Goal: Communication & Community: Connect with others

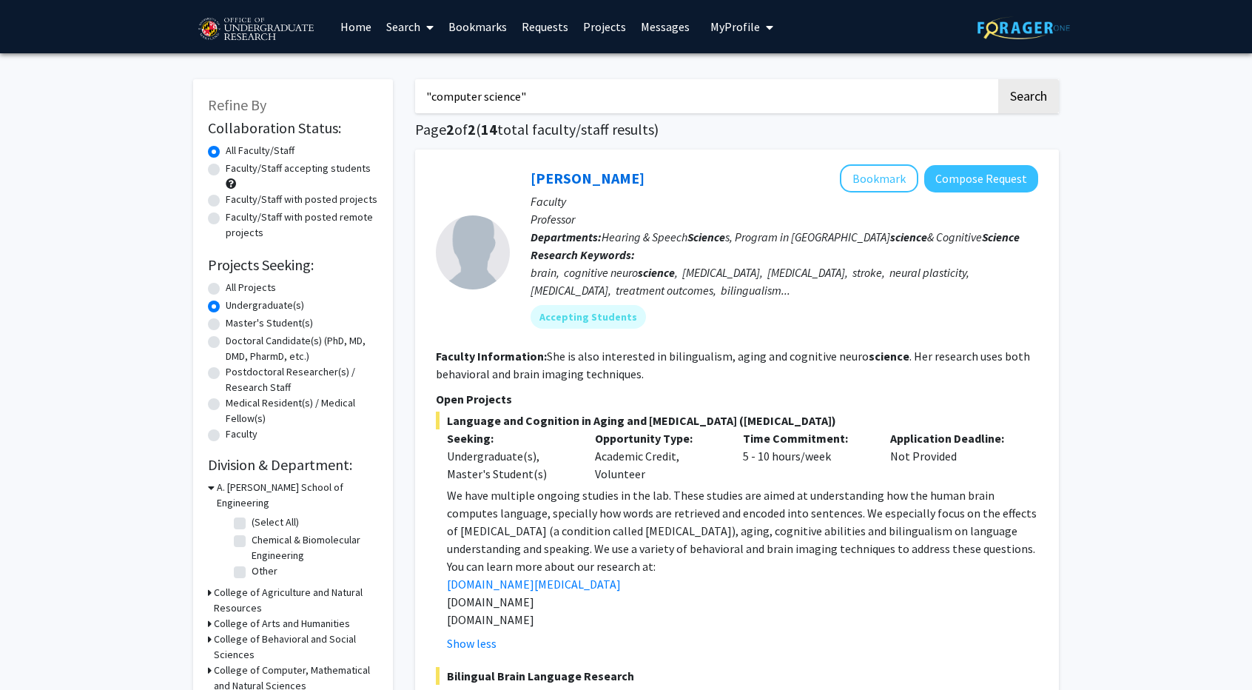
click at [478, 33] on link "Bookmarks" at bounding box center [477, 27] width 73 height 52
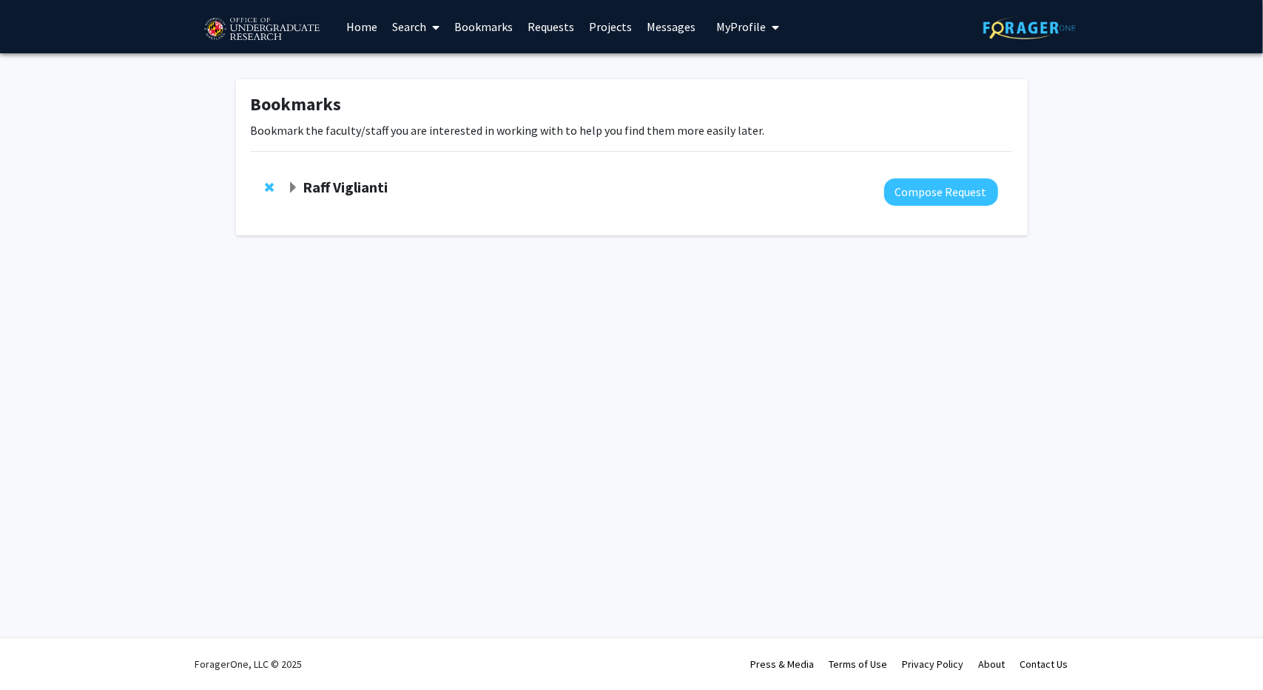
click at [373, 188] on strong "Raff Viglianti" at bounding box center [345, 187] width 85 height 19
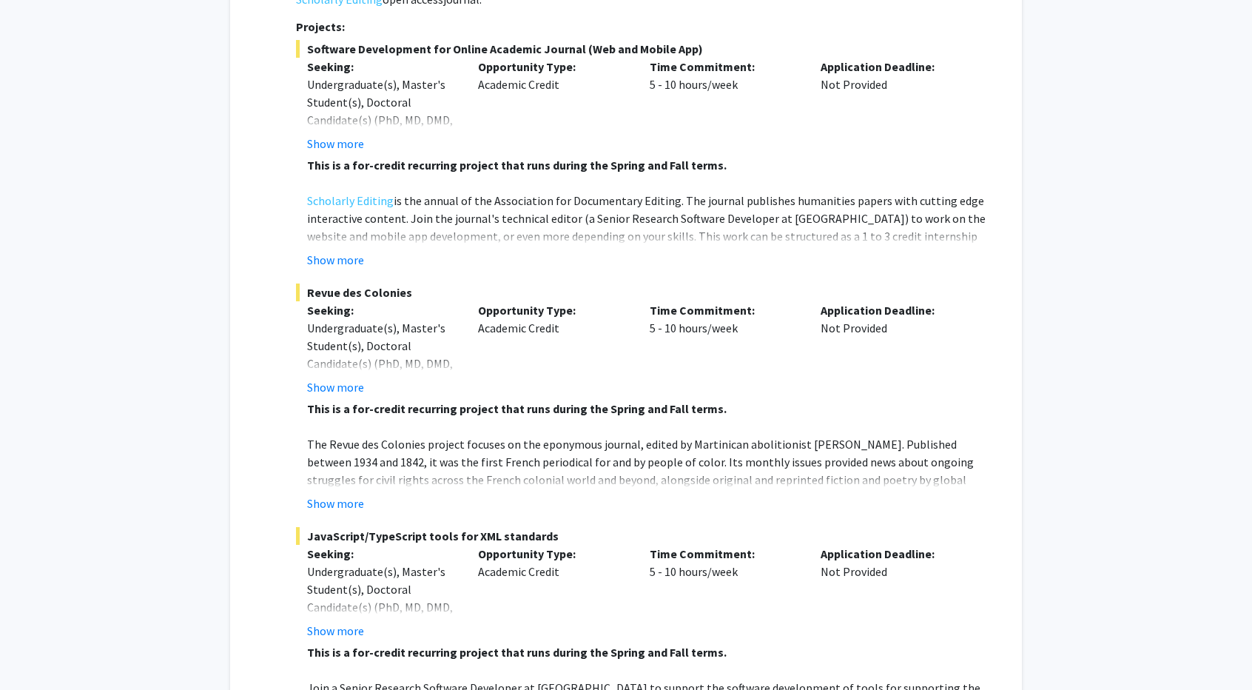
scroll to position [370, 0]
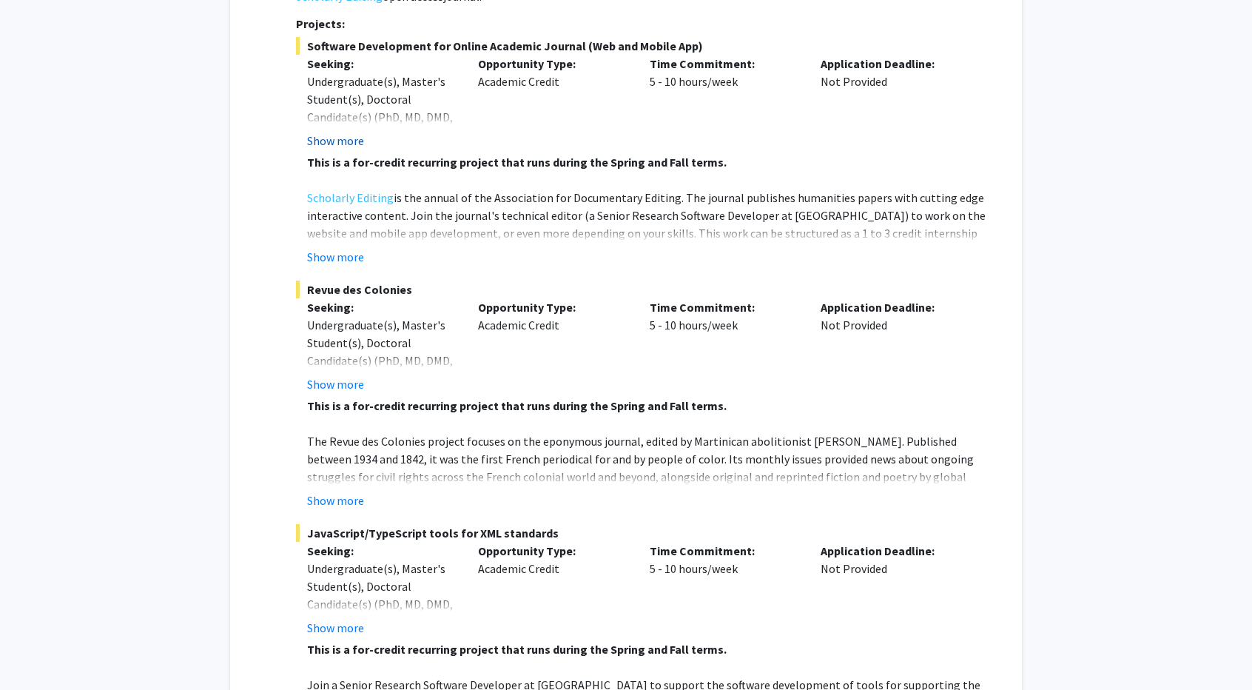
click at [358, 132] on button "Show more" at bounding box center [335, 141] width 57 height 18
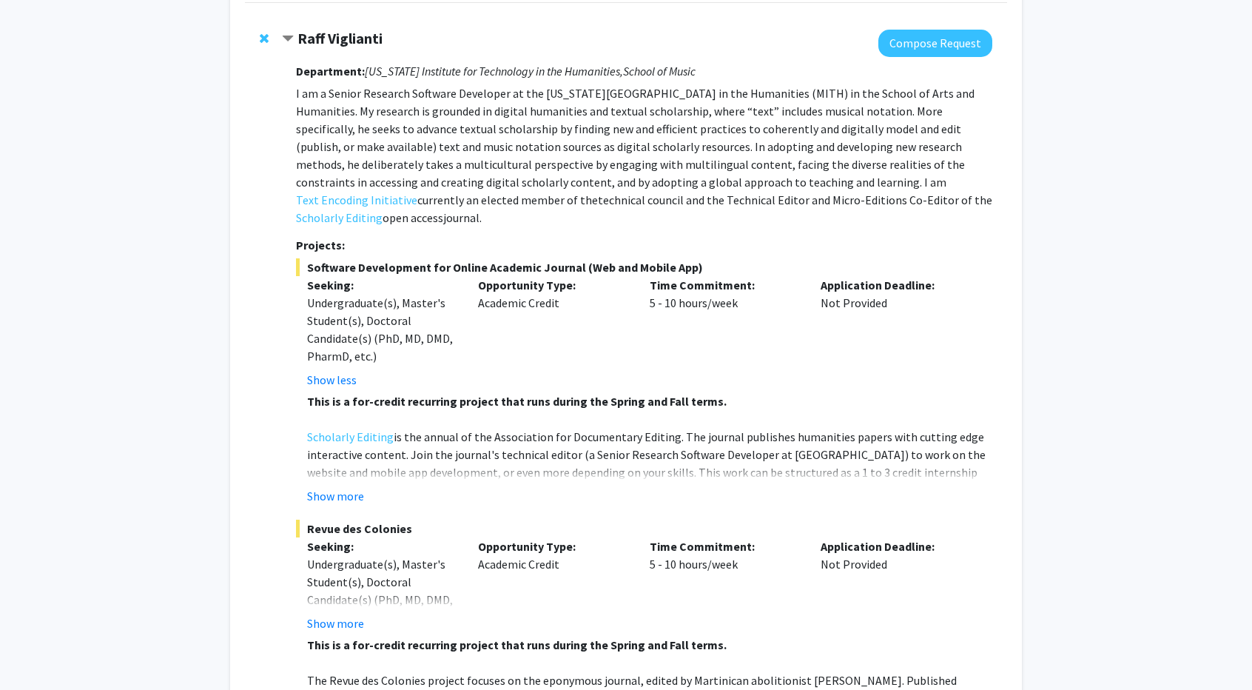
scroll to position [148, 0]
click at [354, 488] on button "Show more" at bounding box center [335, 497] width 57 height 18
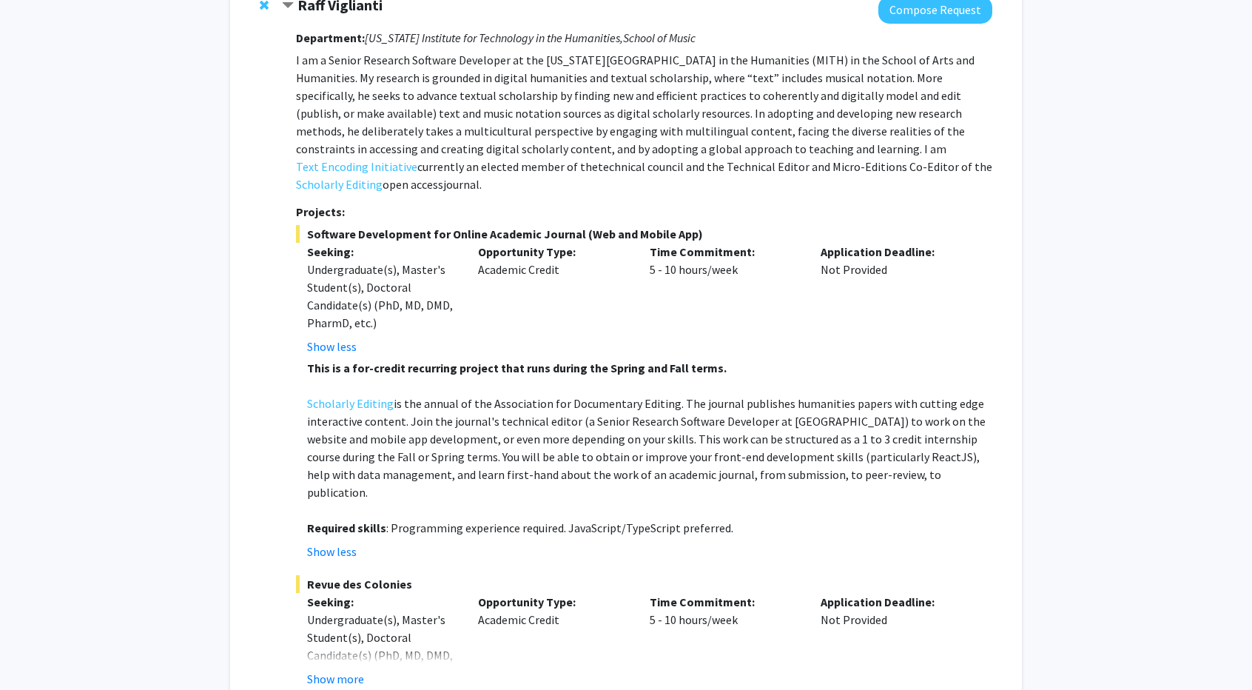
scroll to position [296, 0]
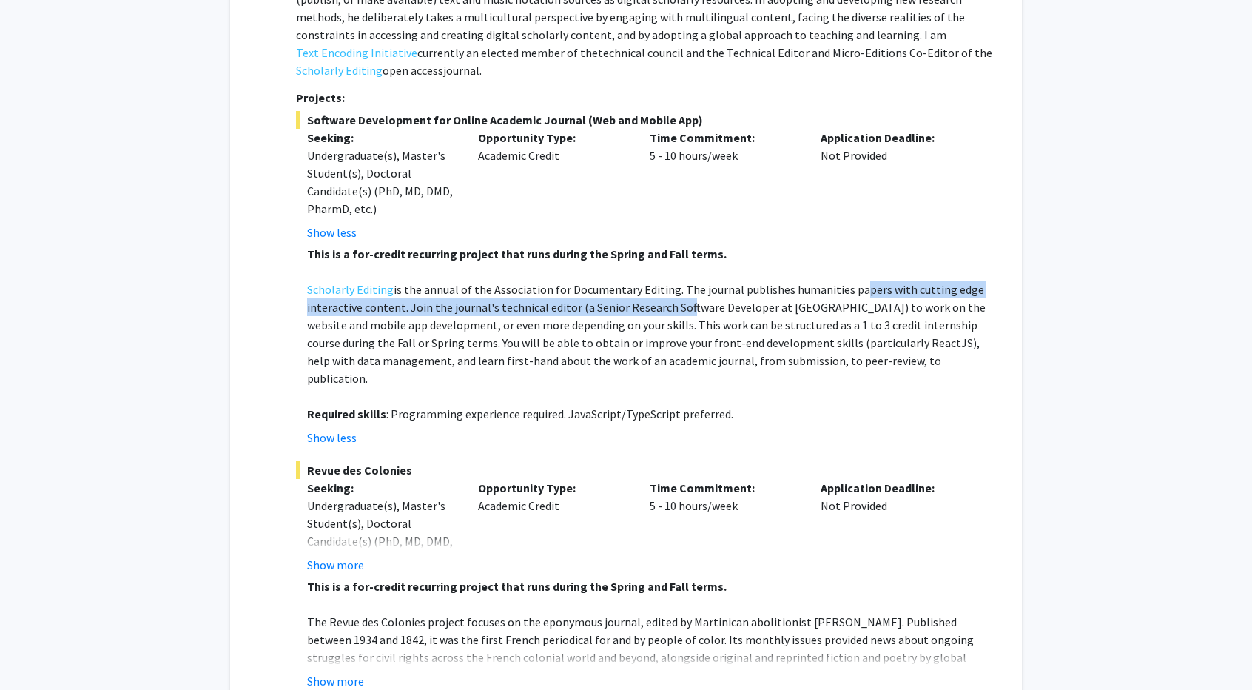
drag, startPoint x: 845, startPoint y: 270, endPoint x: 680, endPoint y: 291, distance: 166.3
click at [680, 291] on p "Scholarly Editing is the annual of the Association for Documentary Editing. The…" at bounding box center [649, 333] width 685 height 107
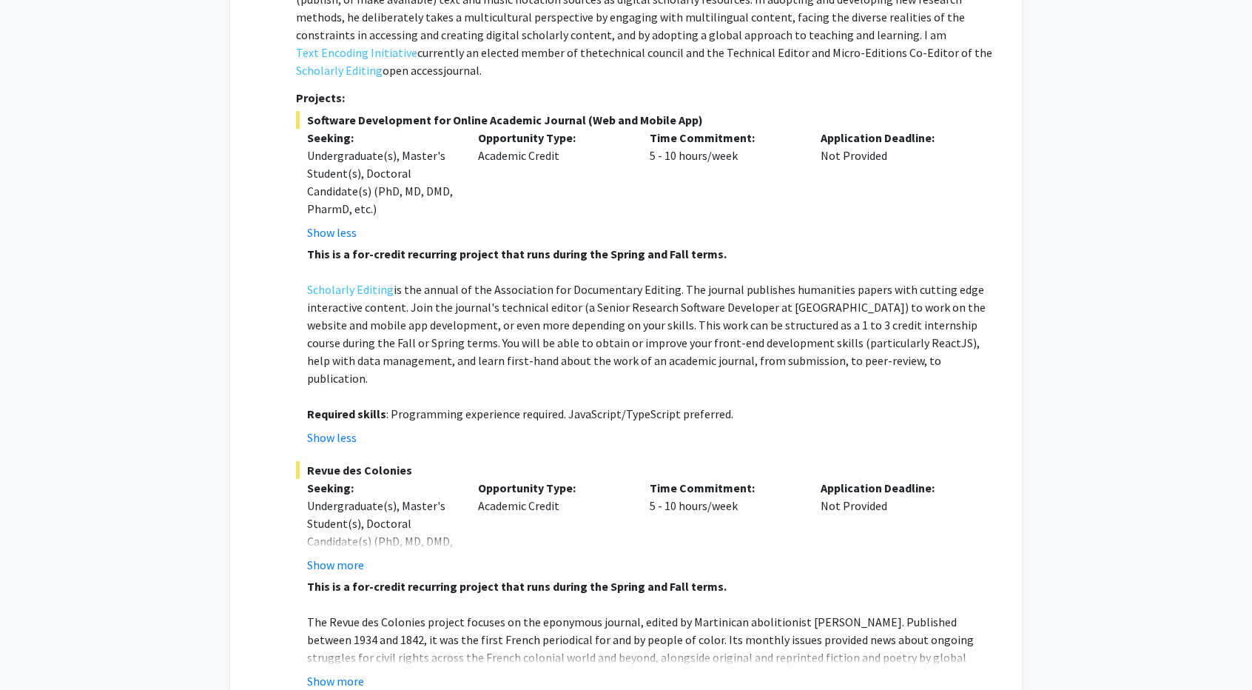
click at [826, 295] on p "Scholarly Editing is the annual of the Association for Documentary Editing. The…" at bounding box center [649, 333] width 685 height 107
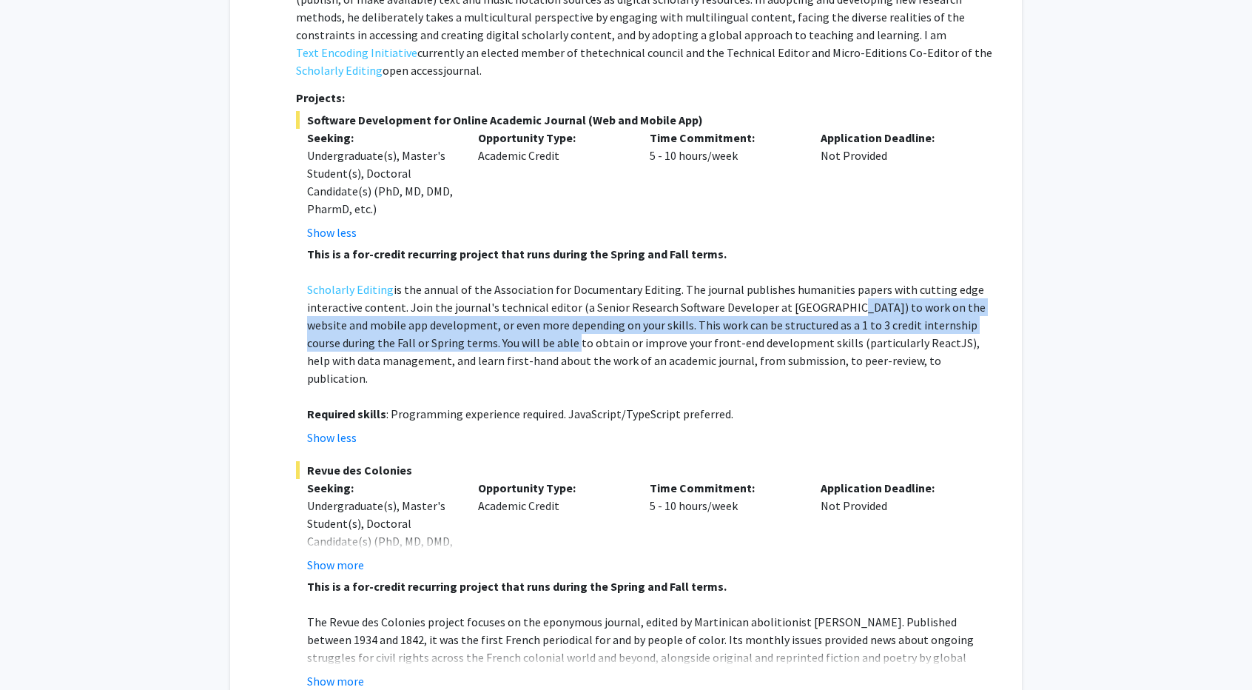
drag, startPoint x: 829, startPoint y: 292, endPoint x: 510, endPoint y: 324, distance: 320.6
click at [510, 324] on p "Scholarly Editing is the annual of the Association for Documentary Editing. The…" at bounding box center [649, 333] width 685 height 107
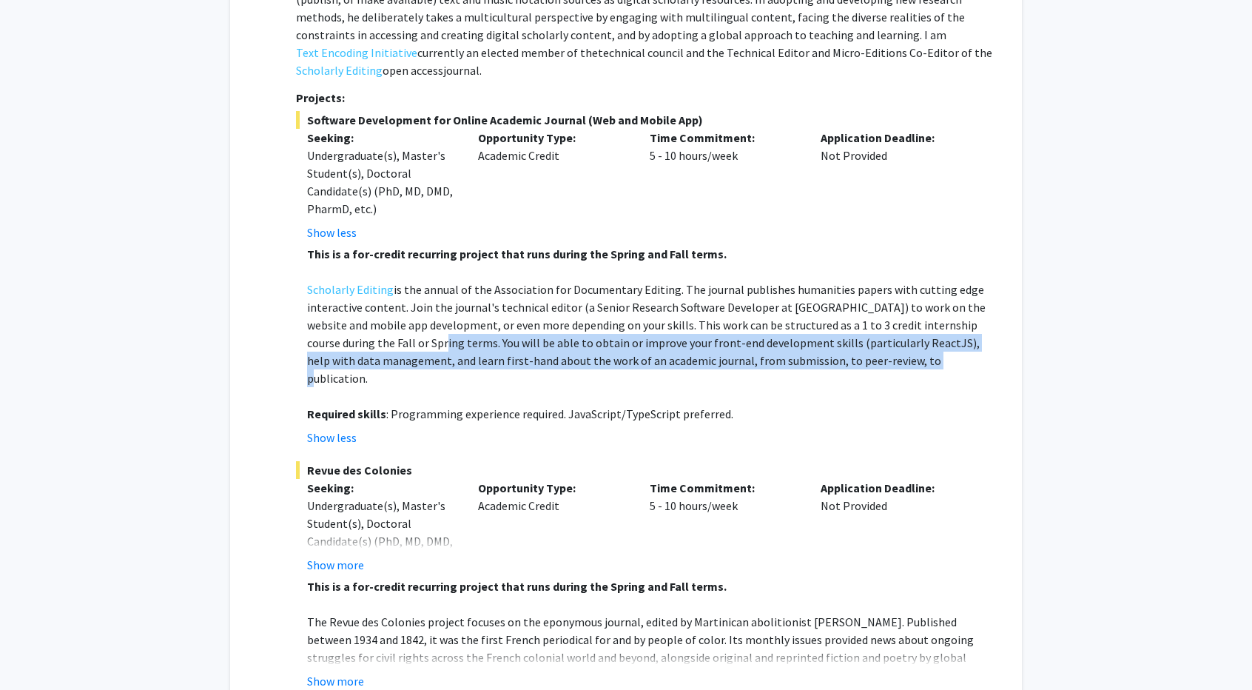
drag, startPoint x: 381, startPoint y: 317, endPoint x: 850, endPoint y: 347, distance: 469.4
click at [850, 347] on p "Scholarly Editing is the annual of the Association for Documentary Editing. The…" at bounding box center [649, 333] width 685 height 107
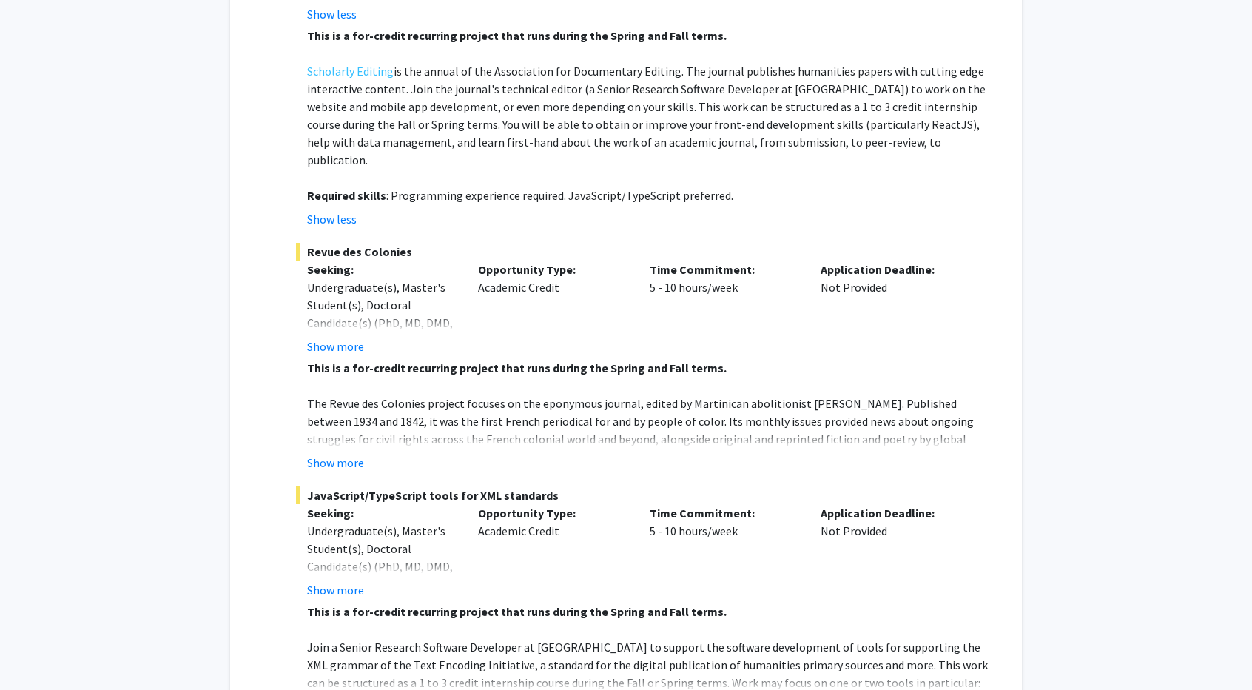
scroll to position [518, 0]
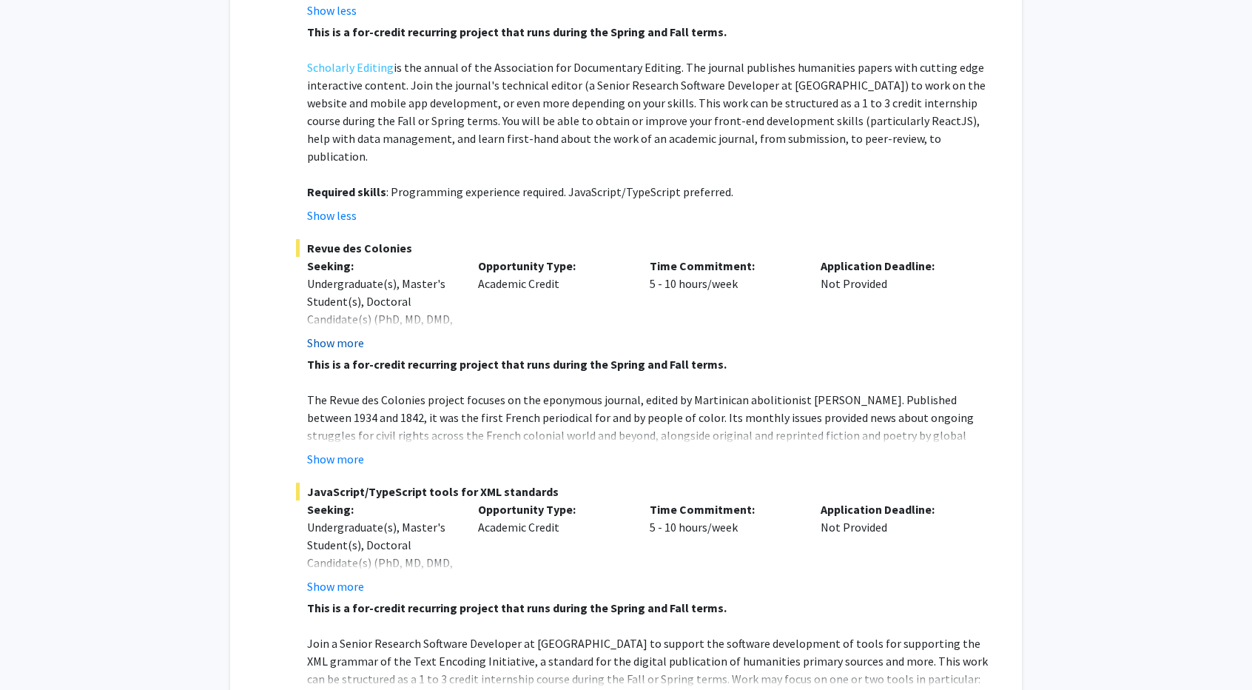
click at [349, 334] on button "Show more" at bounding box center [335, 343] width 57 height 18
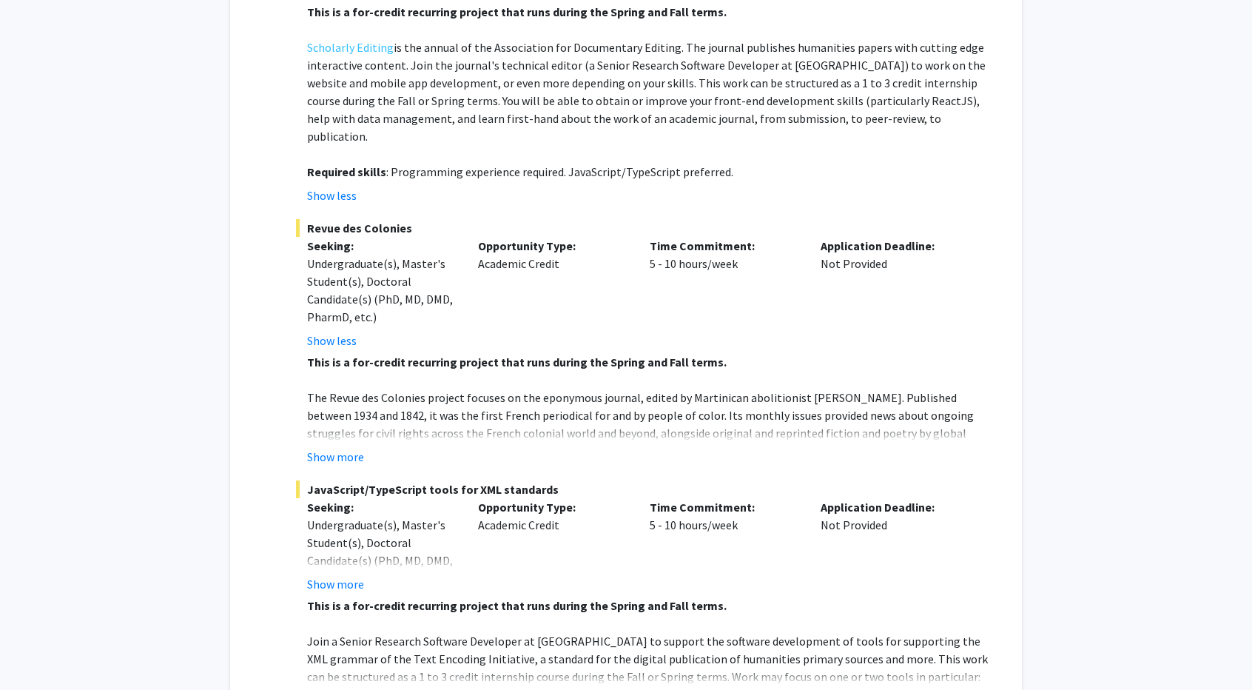
scroll to position [592, 0]
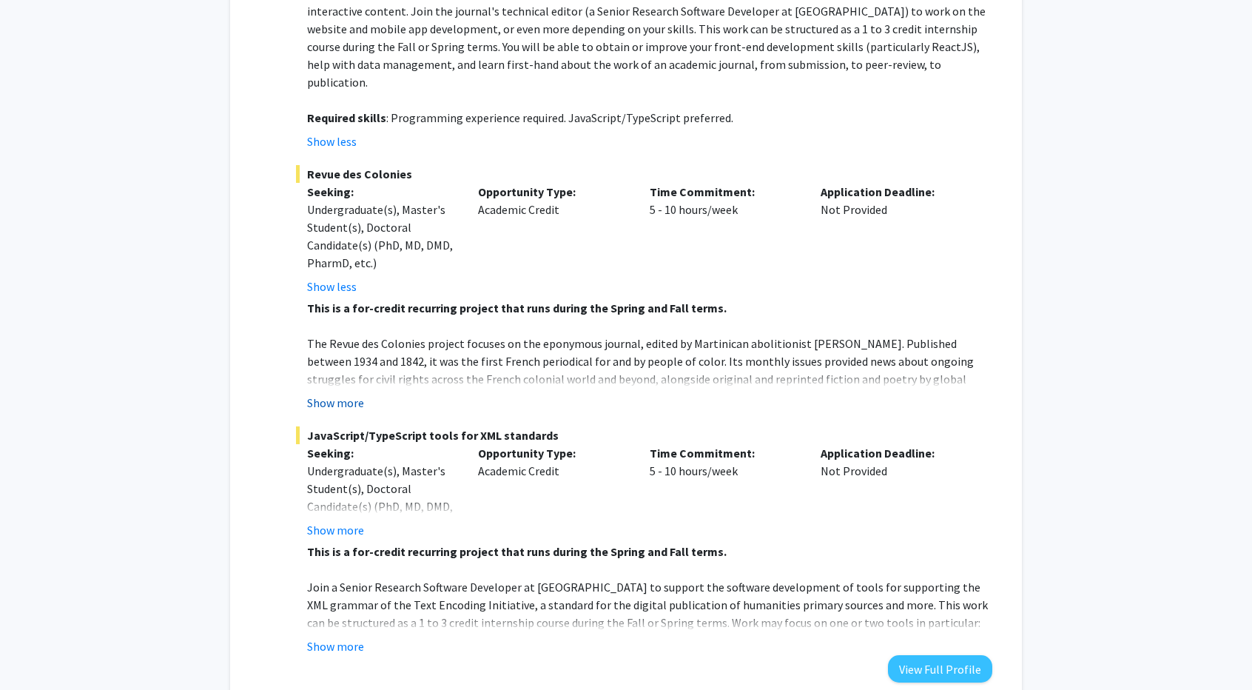
click at [346, 394] on button "Show more" at bounding box center [335, 403] width 57 height 18
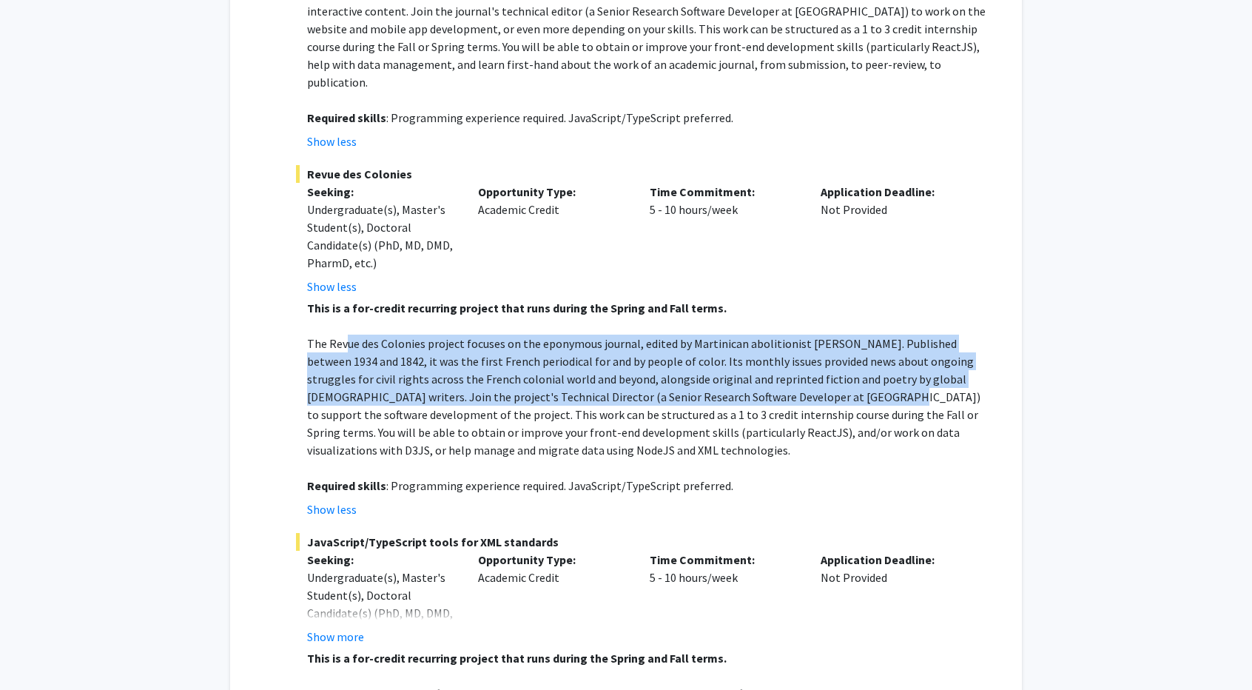
drag, startPoint x: 347, startPoint y: 313, endPoint x: 762, endPoint y: 367, distance: 418.0
click at [762, 367] on p "The Revue des Colonies project focuses on the eponymous journal, edited by Mart…" at bounding box center [649, 397] width 685 height 124
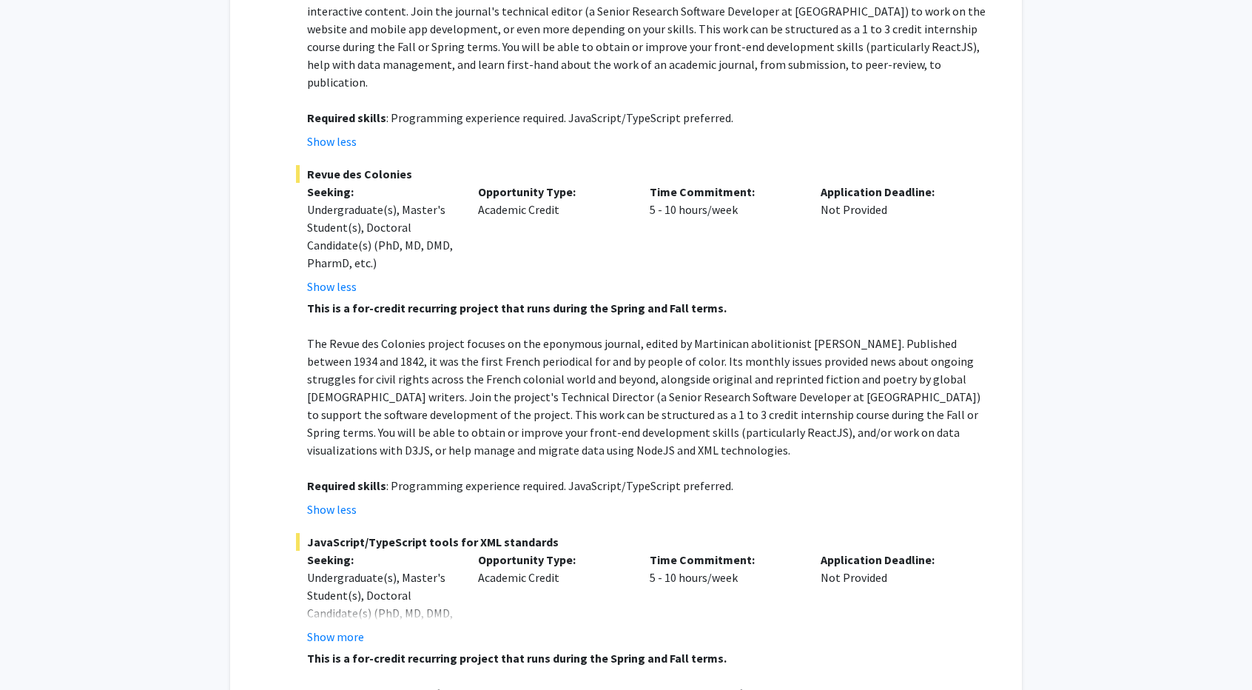
click at [364, 374] on p "The Revue des Colonies project focuses on the eponymous journal, edited by Mart…" at bounding box center [649, 397] width 685 height 124
drag, startPoint x: 388, startPoint y: 374, endPoint x: 565, endPoint y: 387, distance: 178.1
click at [565, 387] on p "The Revue des Colonies project focuses on the eponymous journal, edited by Mart…" at bounding box center [649, 397] width 685 height 124
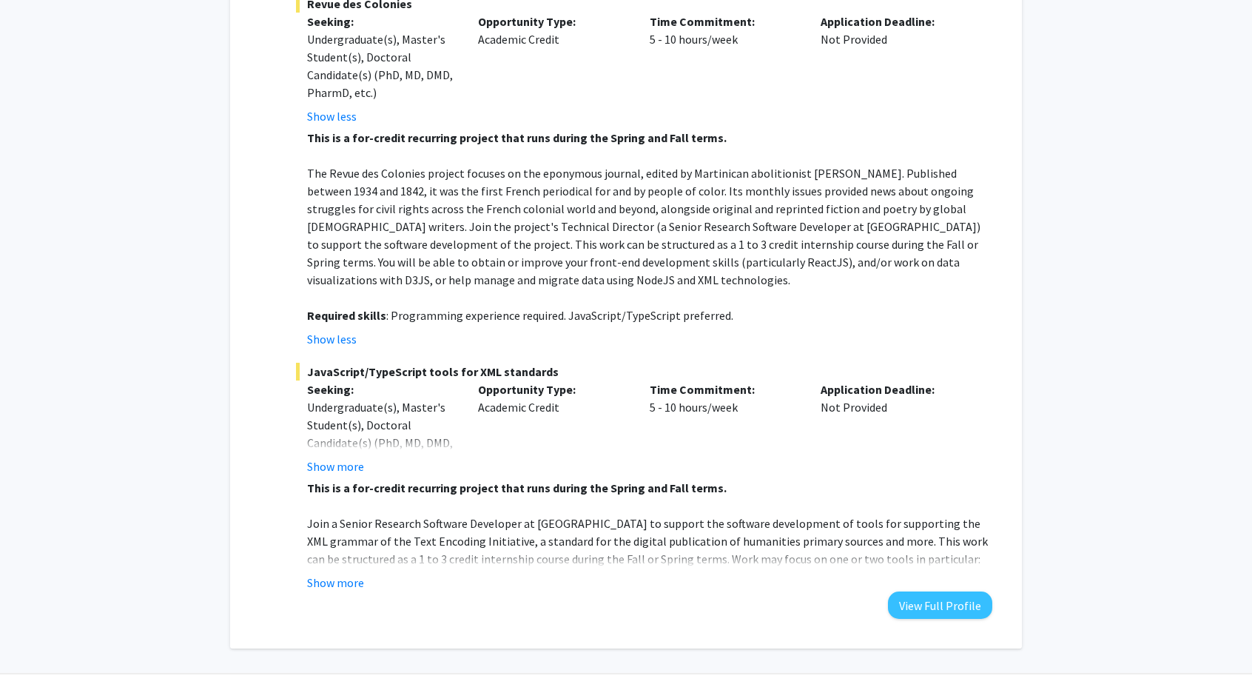
scroll to position [762, 0]
click at [336, 574] on button "Show more" at bounding box center [335, 583] width 57 height 18
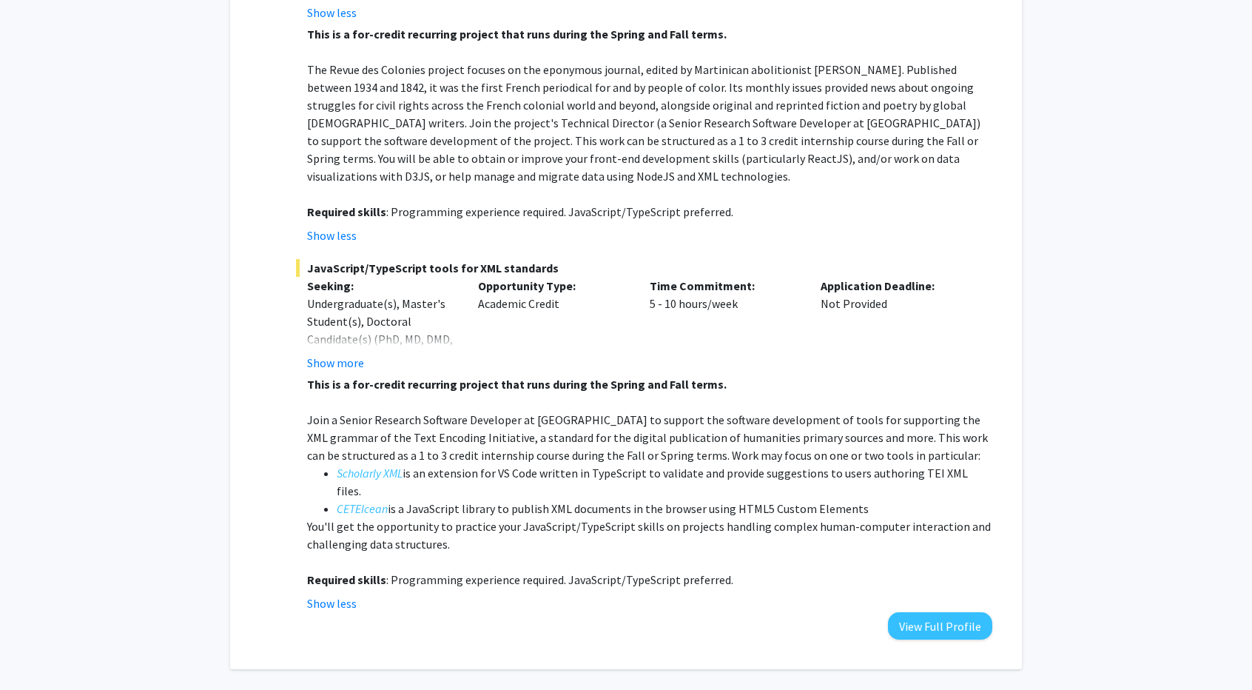
scroll to position [869, 0]
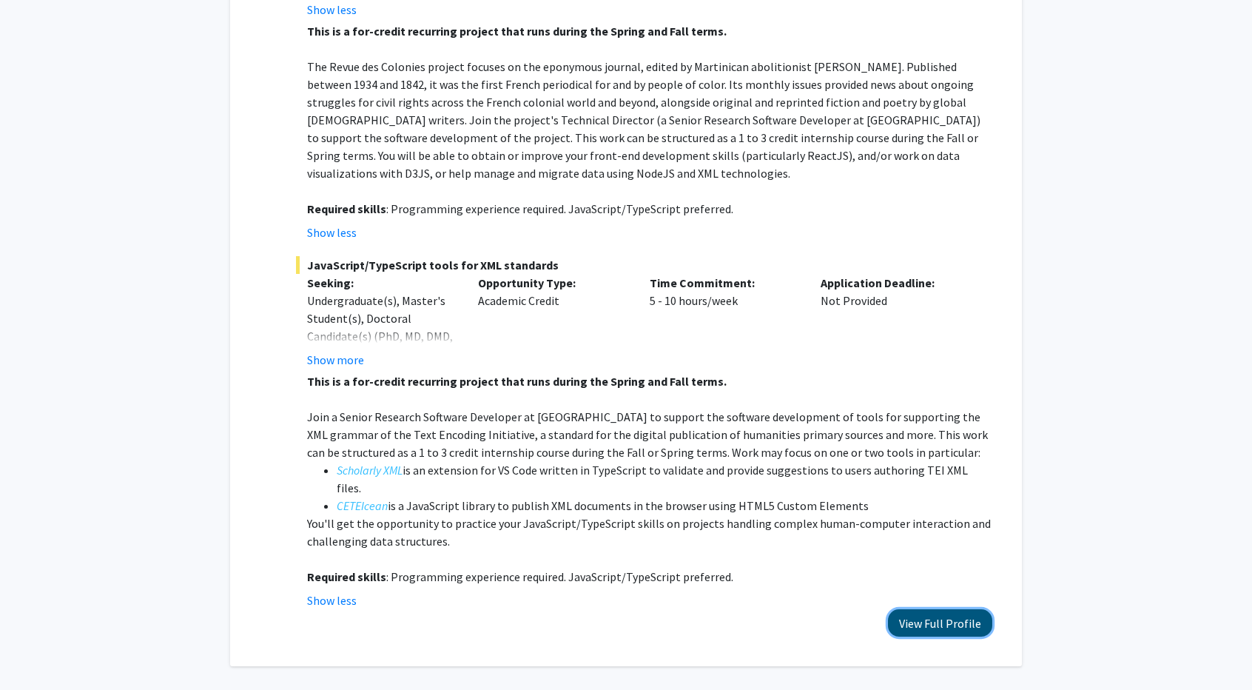
click at [983, 609] on button "View Full Profile" at bounding box center [940, 622] width 104 height 27
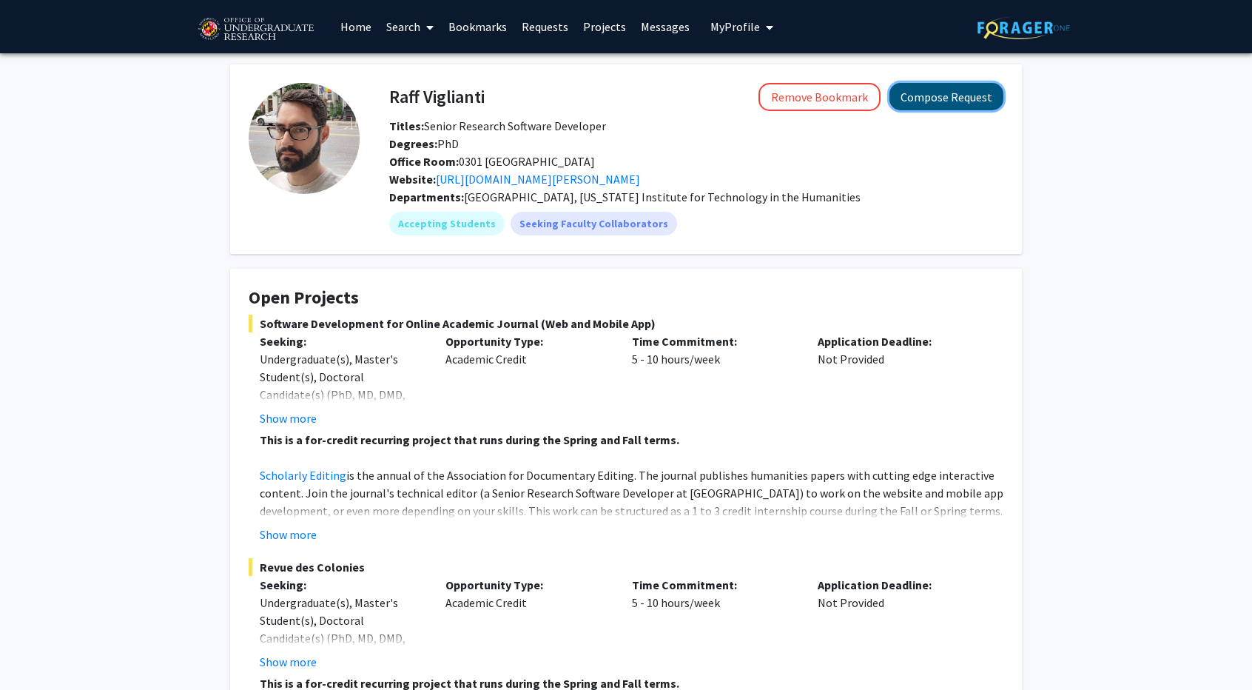
click at [917, 97] on button "Compose Request" at bounding box center [947, 96] width 114 height 27
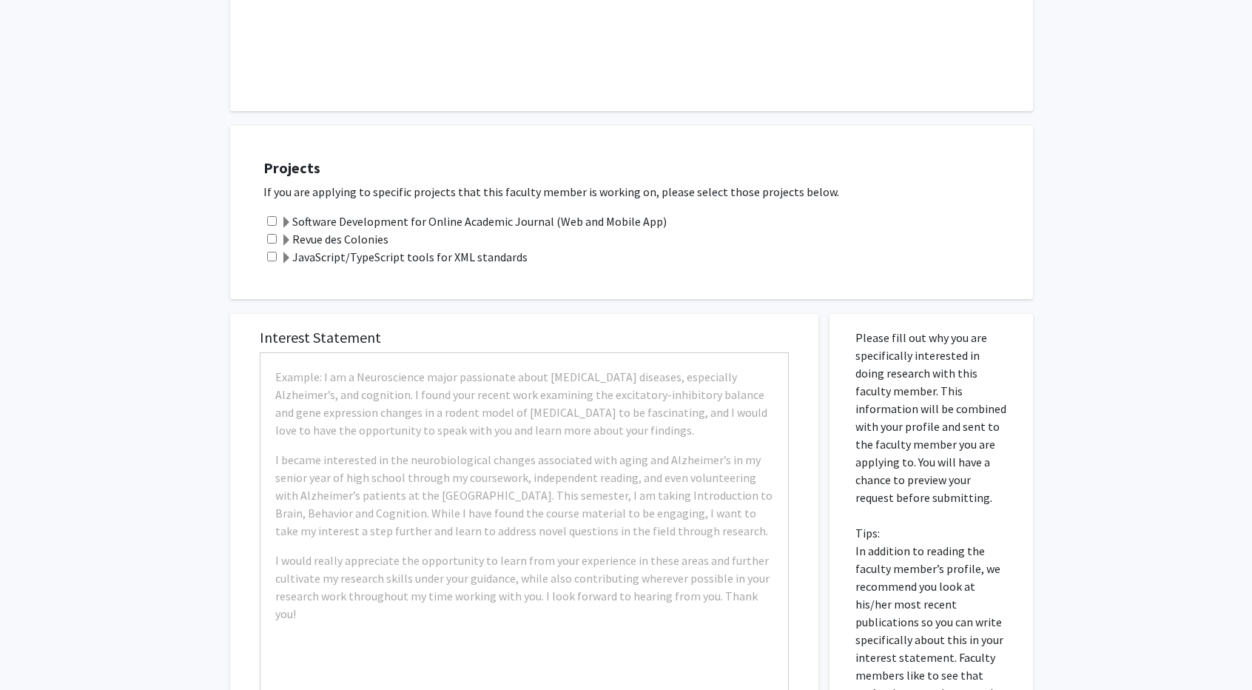
scroll to position [518, 0]
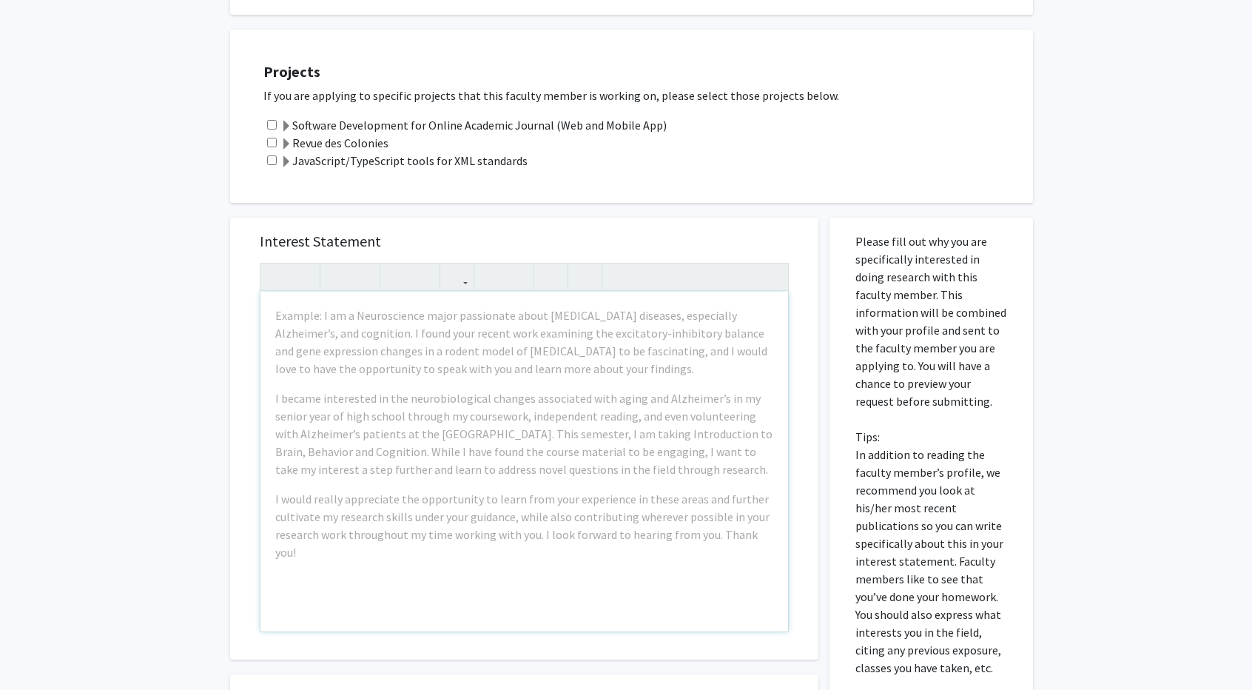
click at [158, 319] on div "All Requests Request for Raff Viglianti Request for Raff Viglianti Departments:…" at bounding box center [626, 232] width 1252 height 1394
